Goal: Transaction & Acquisition: Purchase product/service

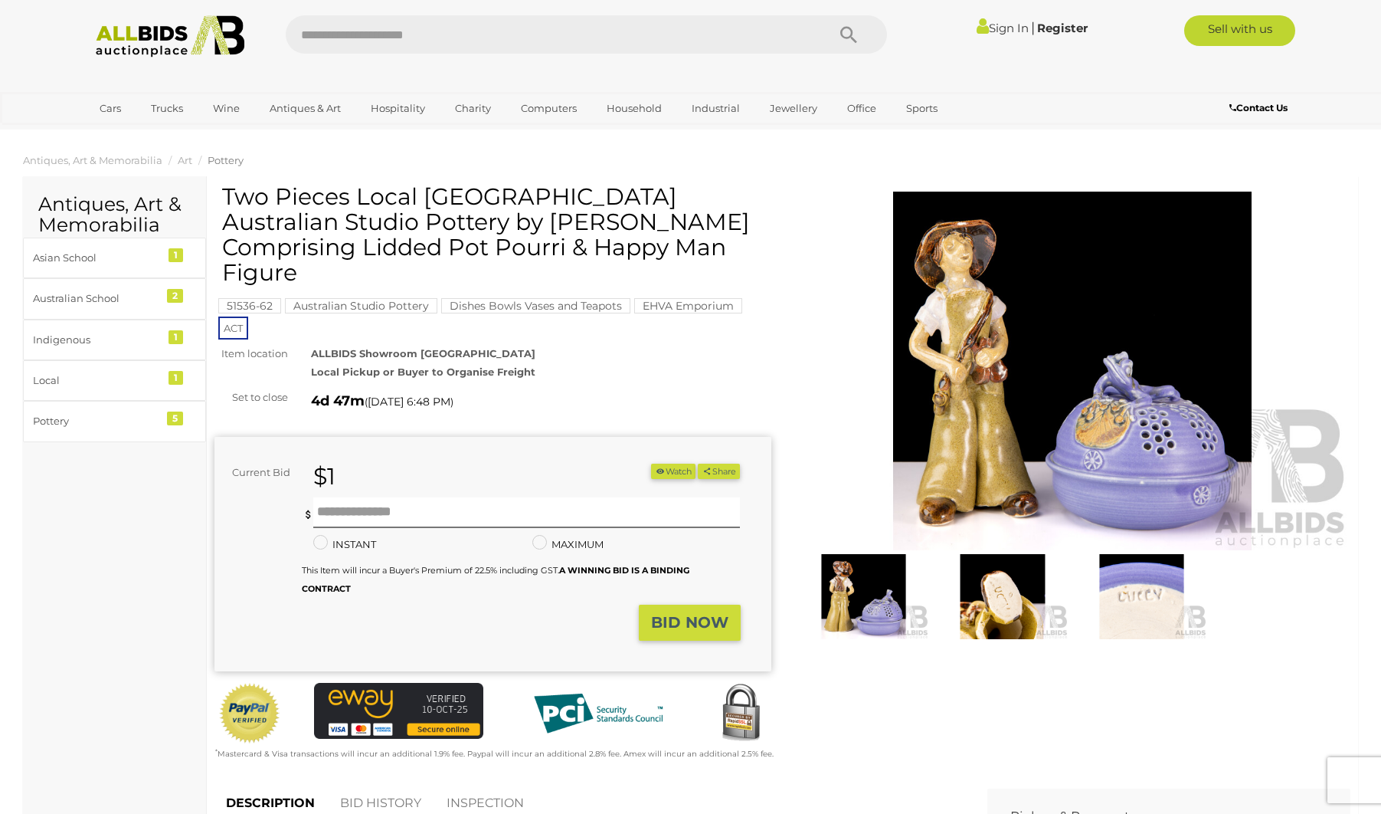
click at [378, 781] on link "BID HISTORY" at bounding box center [381, 803] width 104 height 45
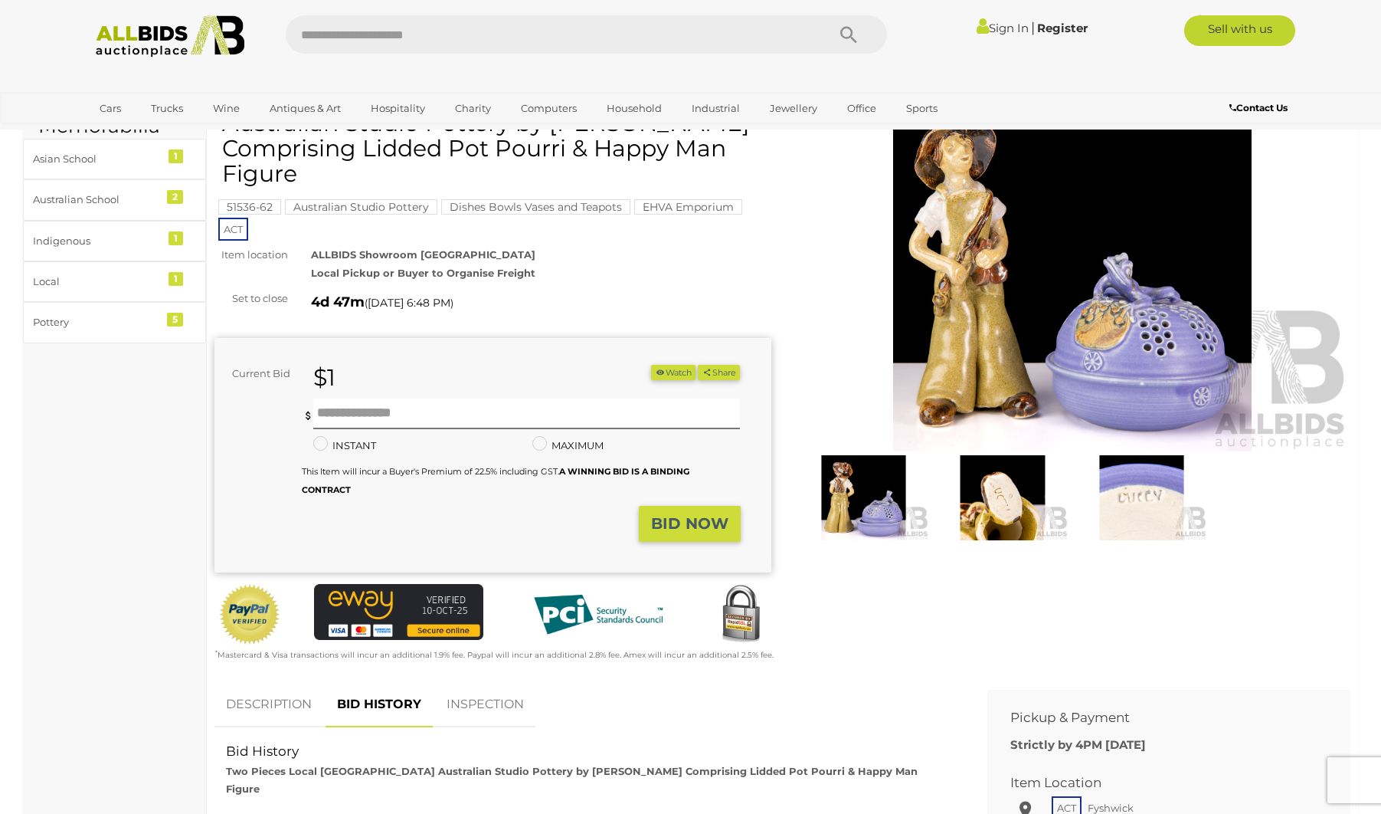
scroll to position [135, 0]
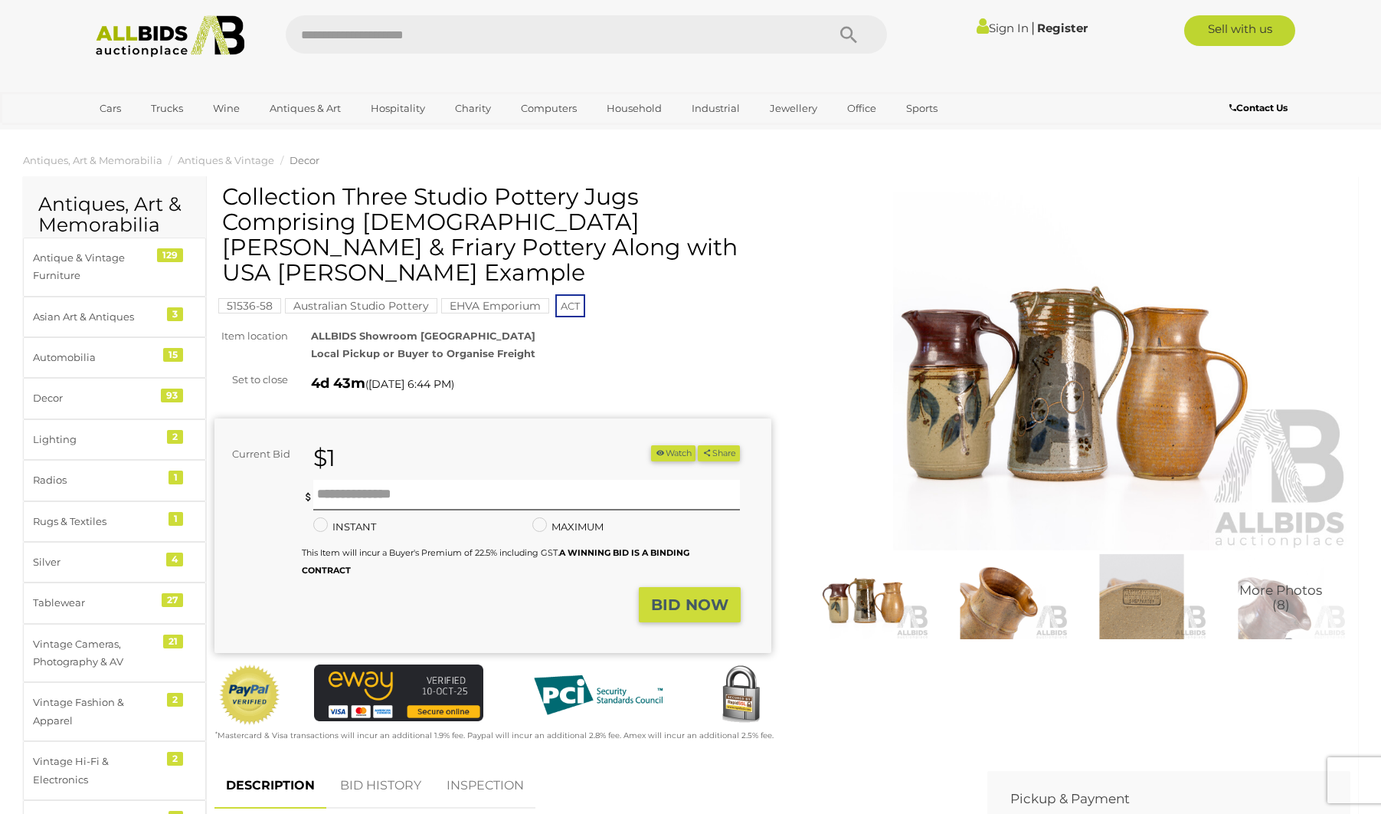
click at [378, 778] on link "BID HISTORY" at bounding box center [381, 785] width 104 height 45
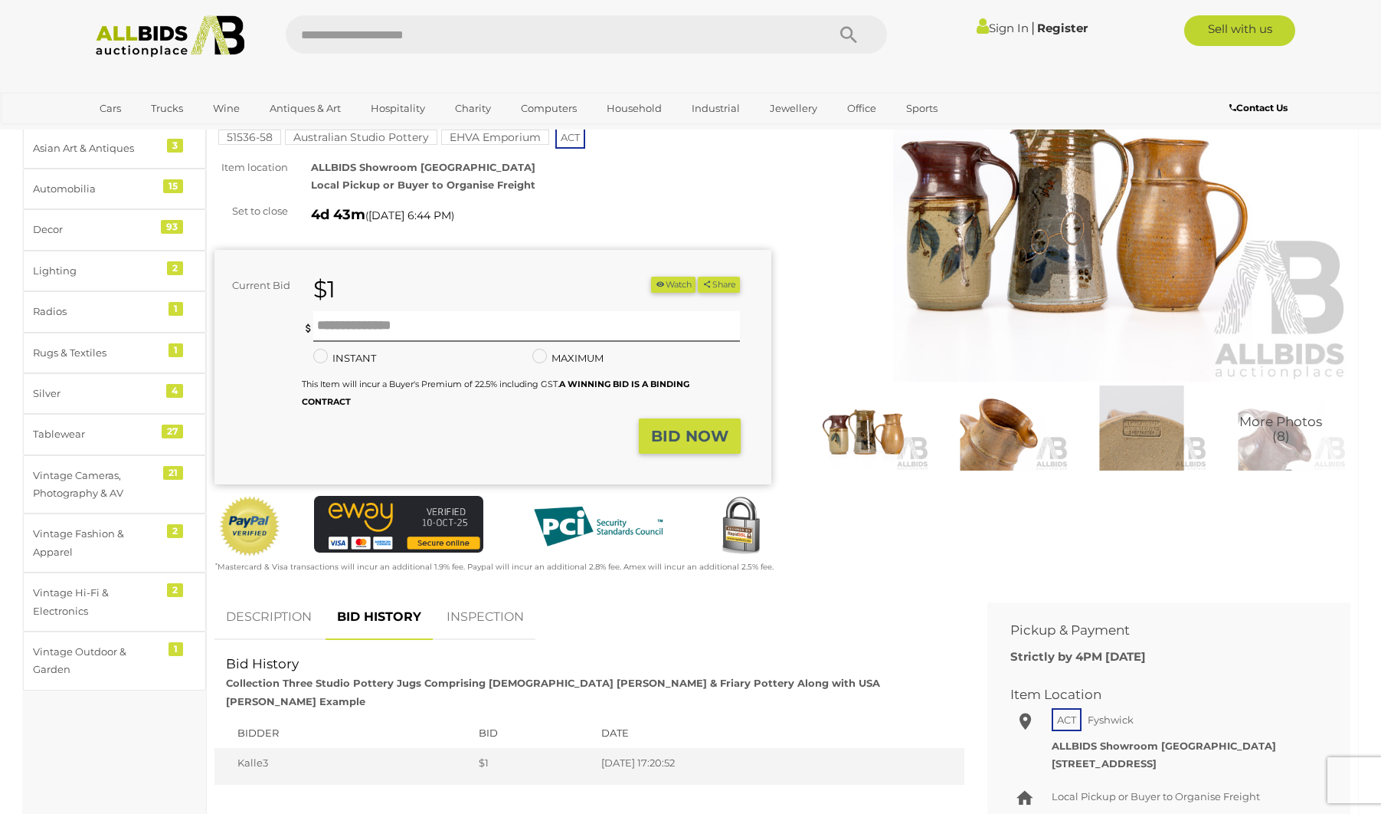
scroll to position [215, 0]
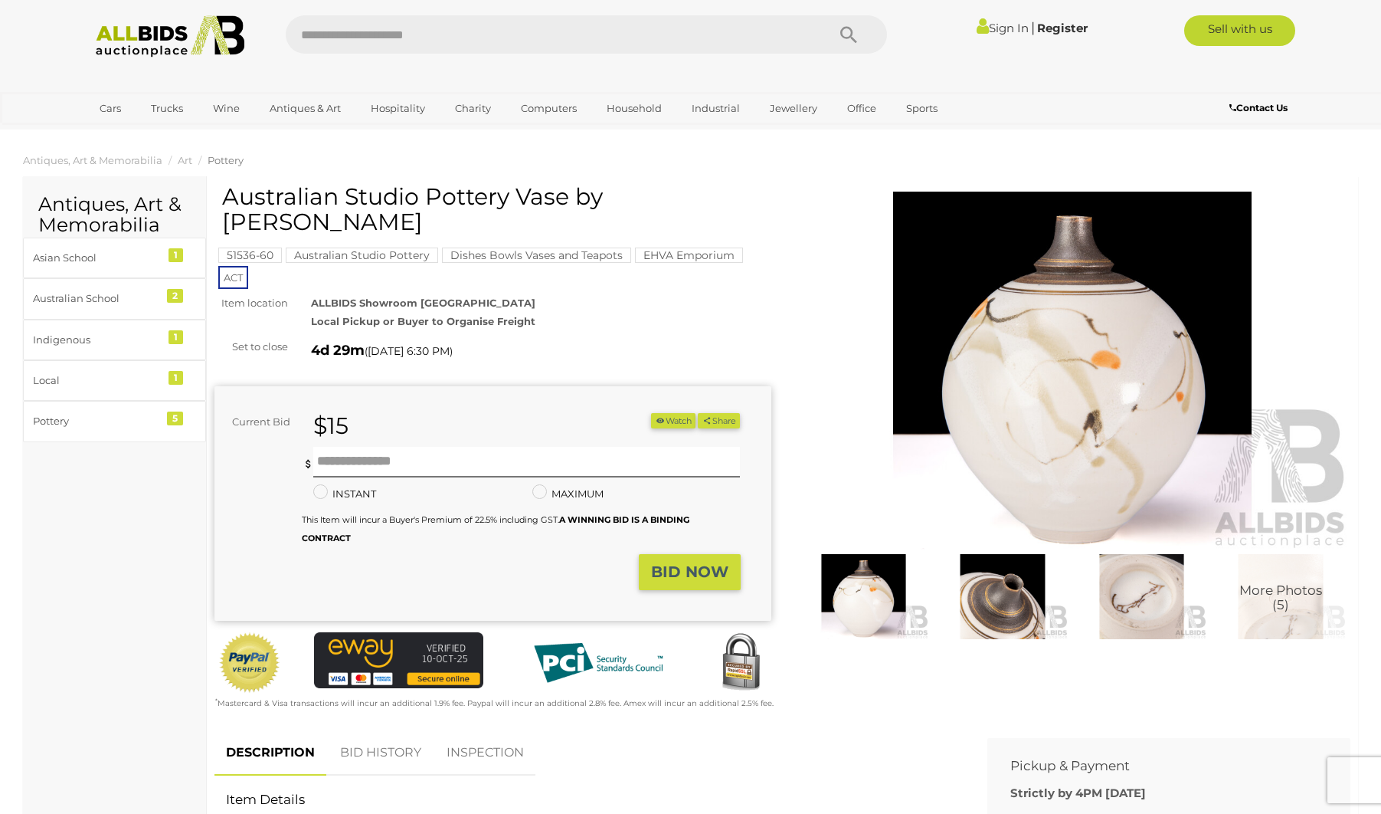
click at [401, 744] on link "BID HISTORY" at bounding box center [381, 752] width 104 height 45
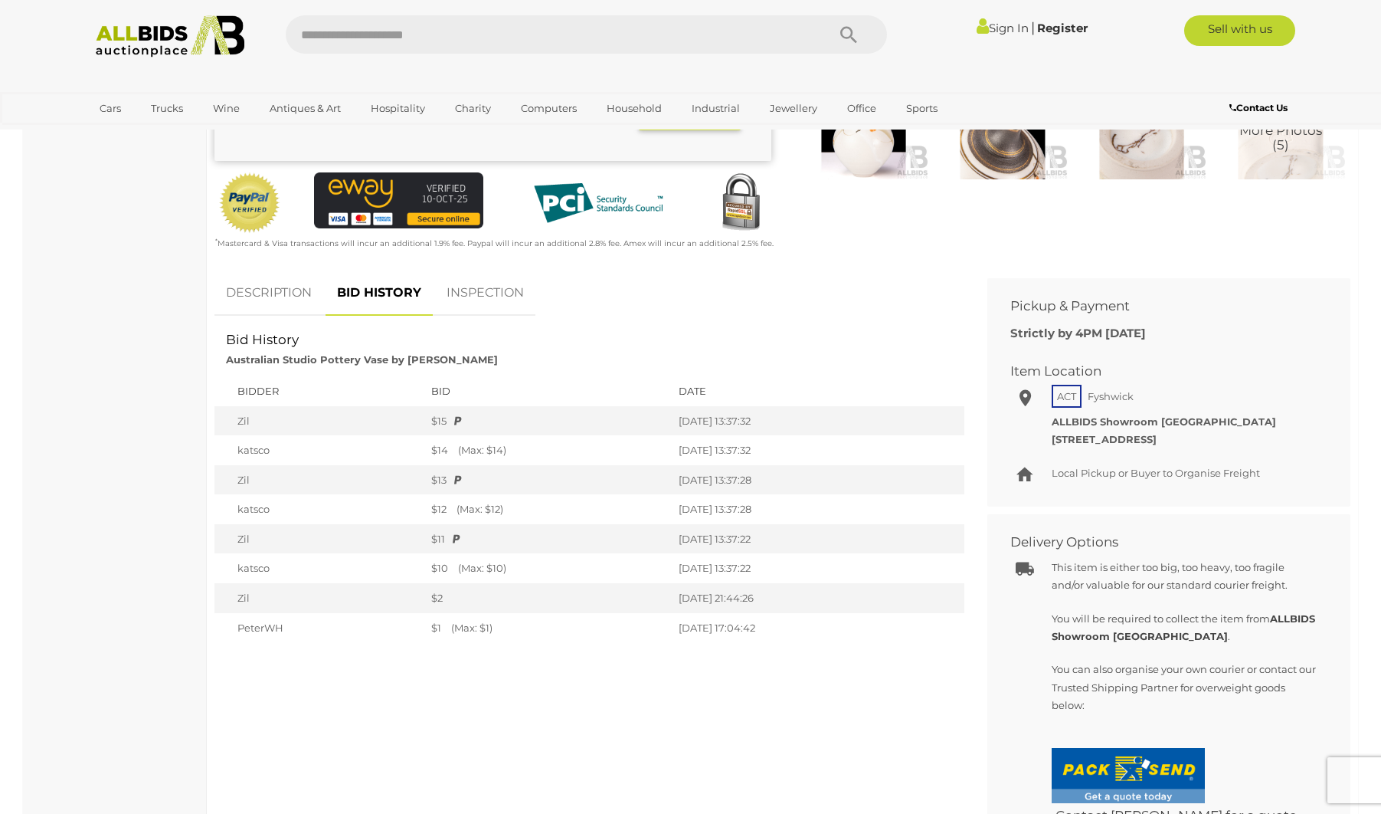
scroll to position [462, 0]
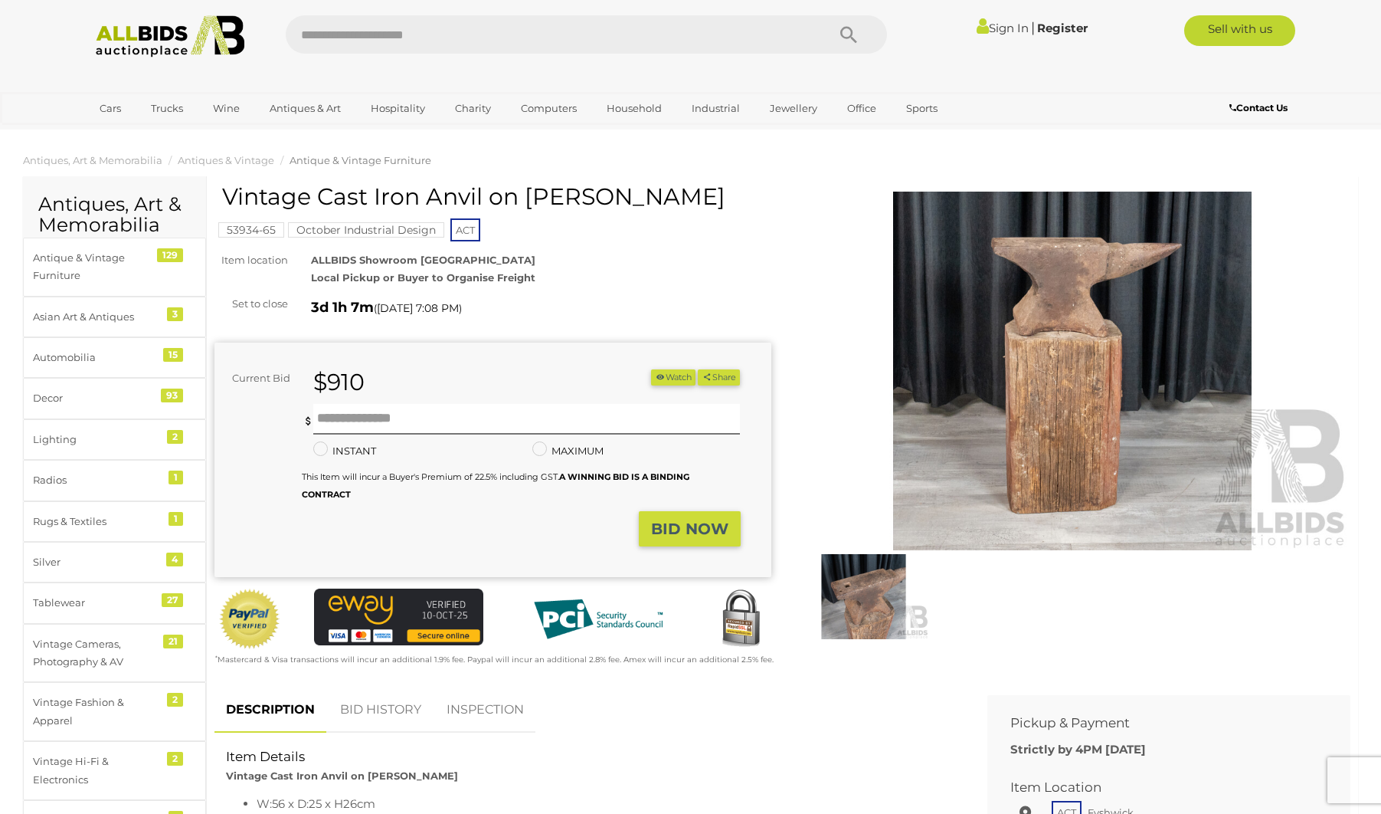
drag, startPoint x: 386, startPoint y: 706, endPoint x: 375, endPoint y: 701, distance: 12.7
click at [386, 706] on link "BID HISTORY" at bounding box center [381, 709] width 104 height 45
